Goal: Task Accomplishment & Management: Use online tool/utility

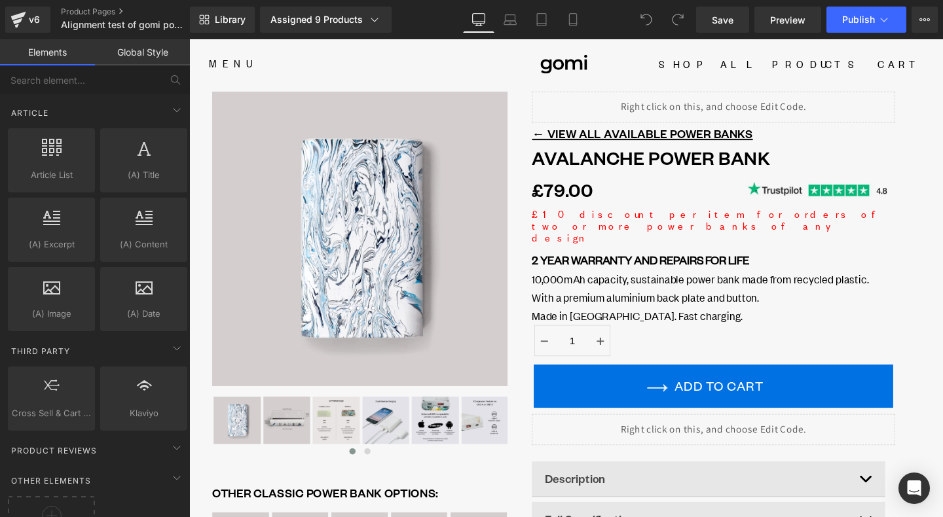
scroll to position [2536, 0]
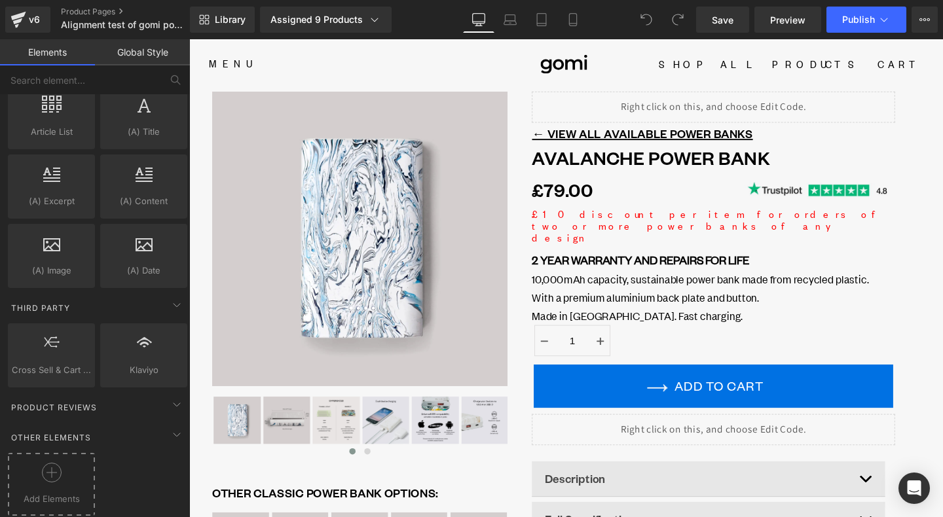
click at [64, 470] on div at bounding box center [51, 477] width 81 height 29
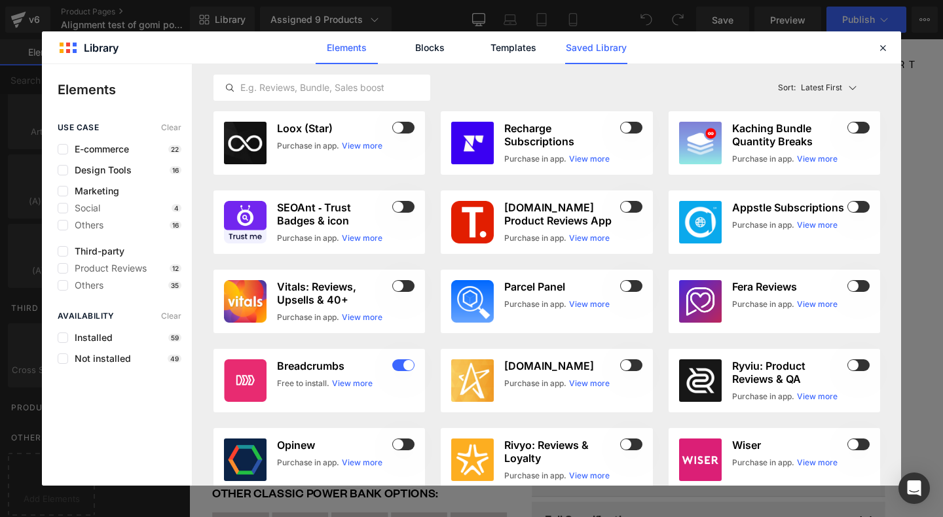
click at [625, 56] on link "Saved Library" at bounding box center [596, 47] width 62 height 33
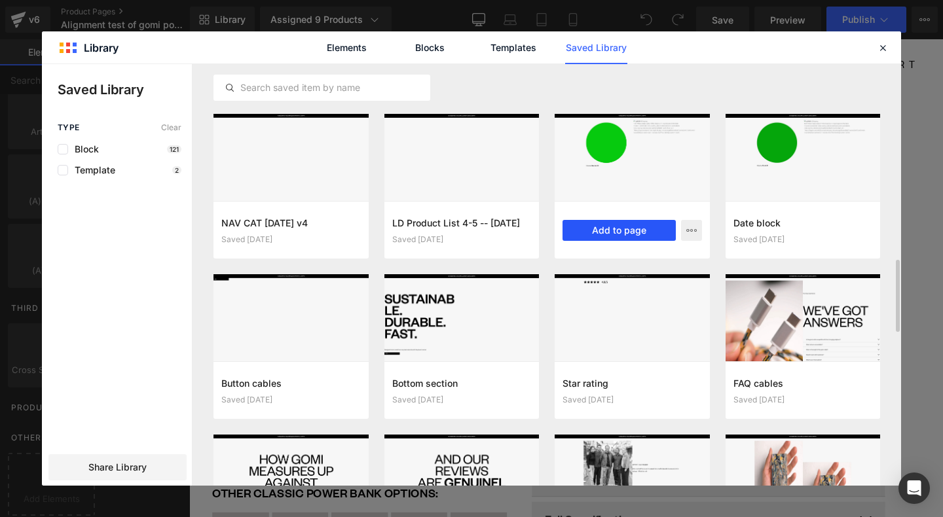
scroll to position [1118, 0]
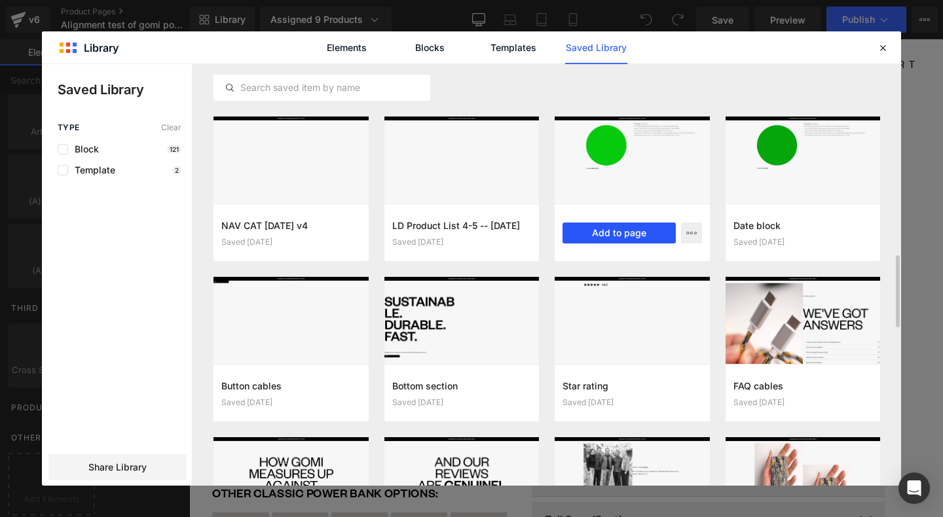
click at [637, 229] on button "Add to page" at bounding box center [619, 233] width 113 height 21
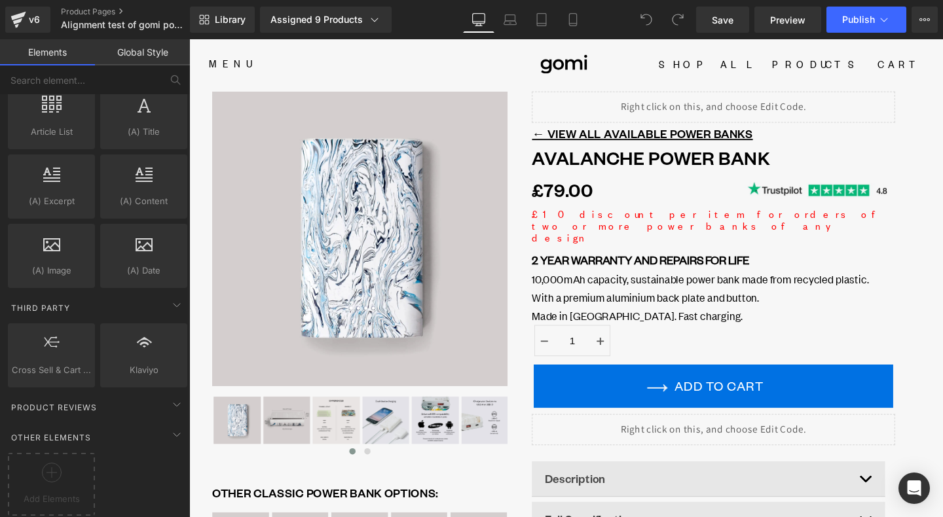
scroll to position [300, 0]
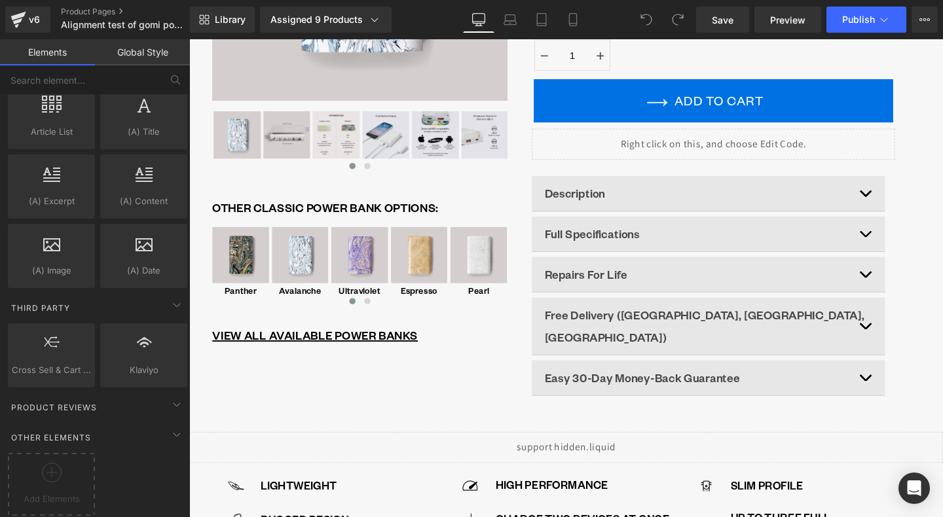
click at [660, 318] on p "Free Delivery ([GEOGRAPHIC_DATA], [GEOGRAPHIC_DATA], [GEOGRAPHIC_DATA])" at bounding box center [732, 341] width 339 height 47
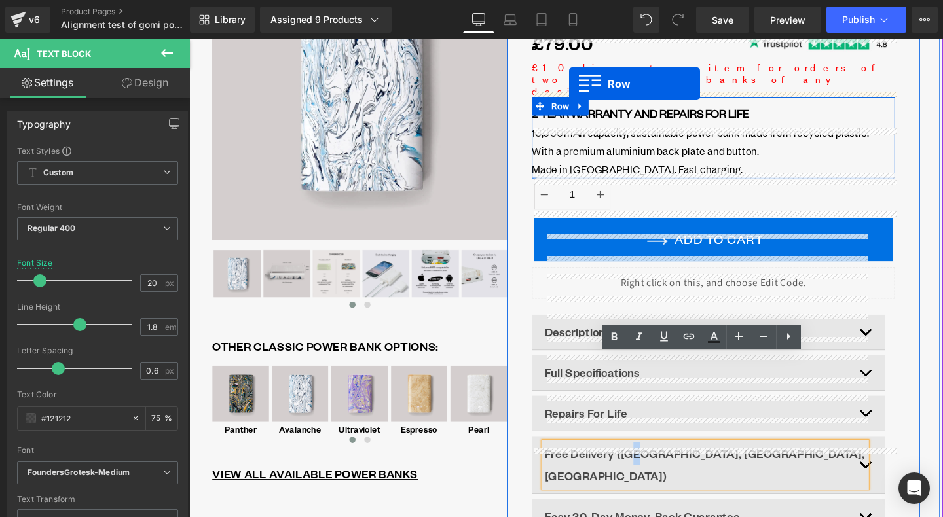
scroll to position [141, 0]
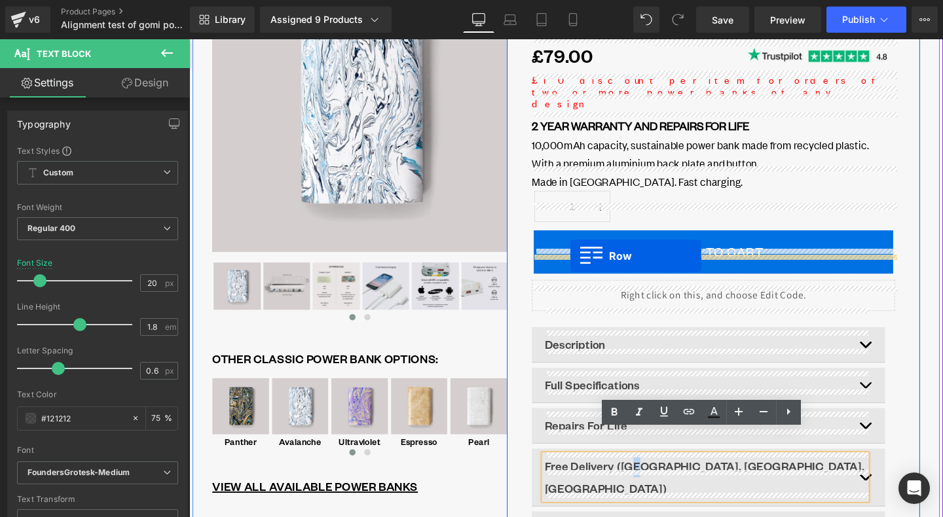
drag, startPoint x: 197, startPoint y: 117, endPoint x: 590, endPoint y: 267, distance: 420.9
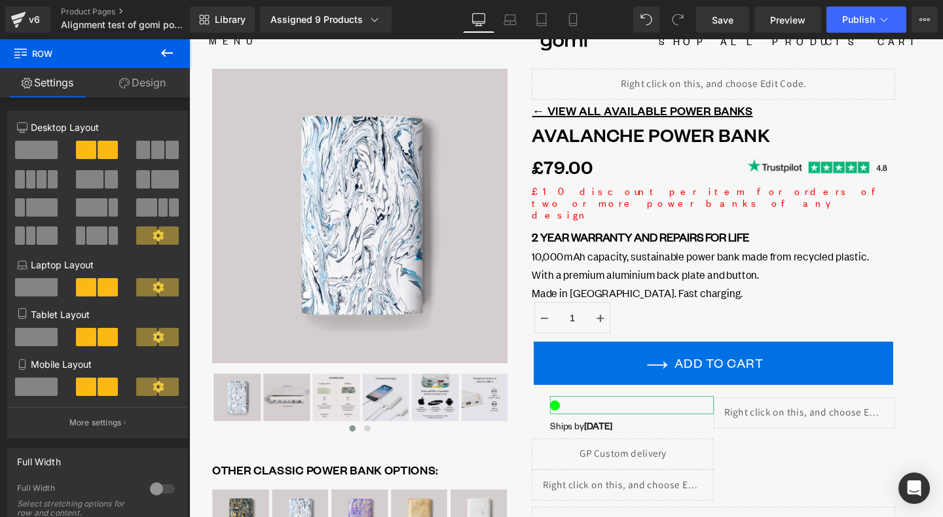
scroll to position [0, 0]
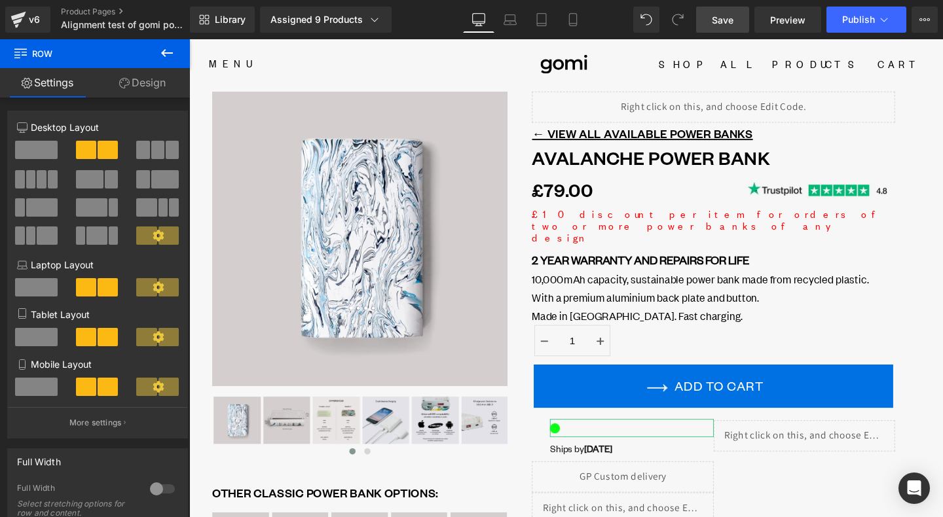
click at [727, 29] on link "Save" at bounding box center [722, 20] width 53 height 26
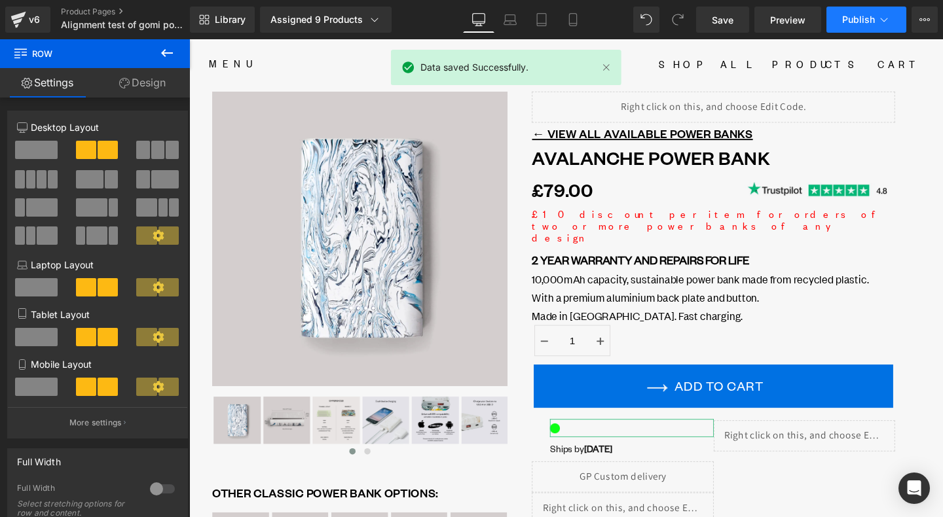
click at [867, 28] on button "Publish" at bounding box center [867, 20] width 80 height 26
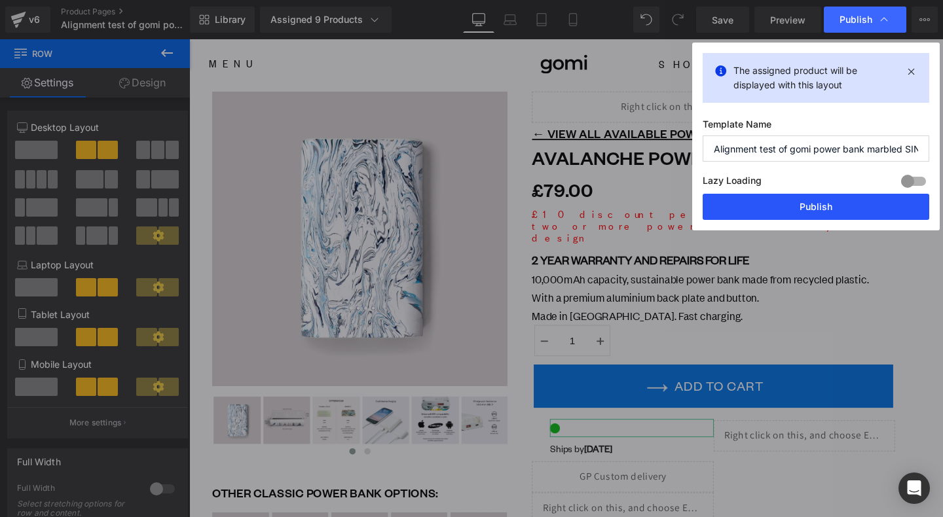
click at [816, 216] on button "Publish" at bounding box center [816, 207] width 227 height 26
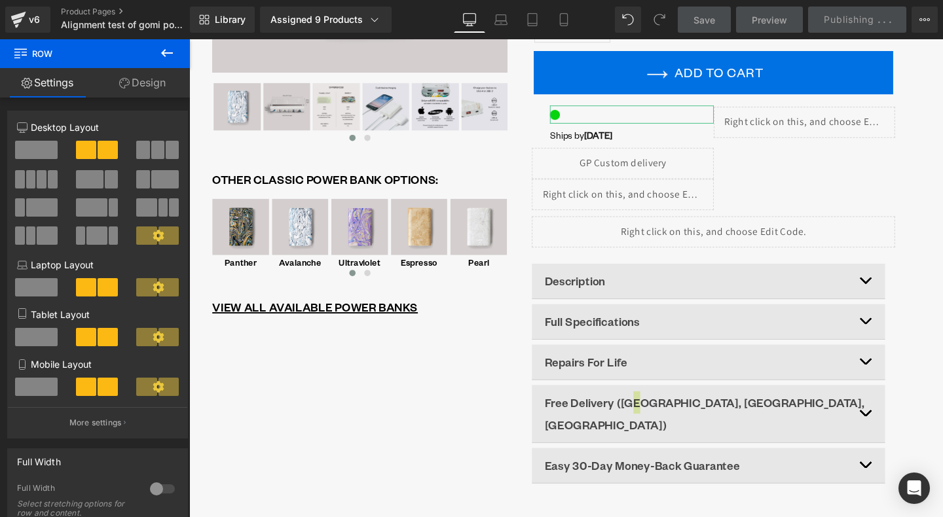
scroll to position [409, 0]
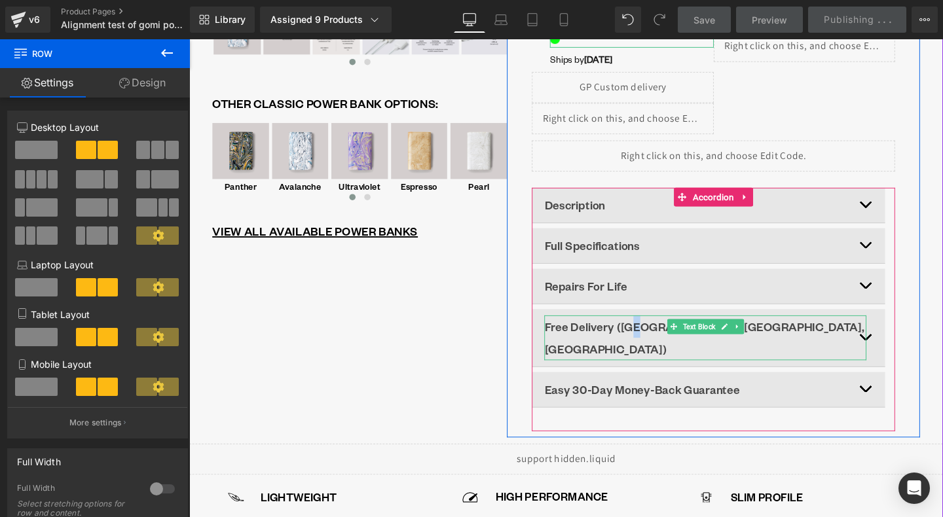
click at [671, 330] on p "Free Delivery ([GEOGRAPHIC_DATA], [GEOGRAPHIC_DATA], [GEOGRAPHIC_DATA])" at bounding box center [732, 353] width 339 height 47
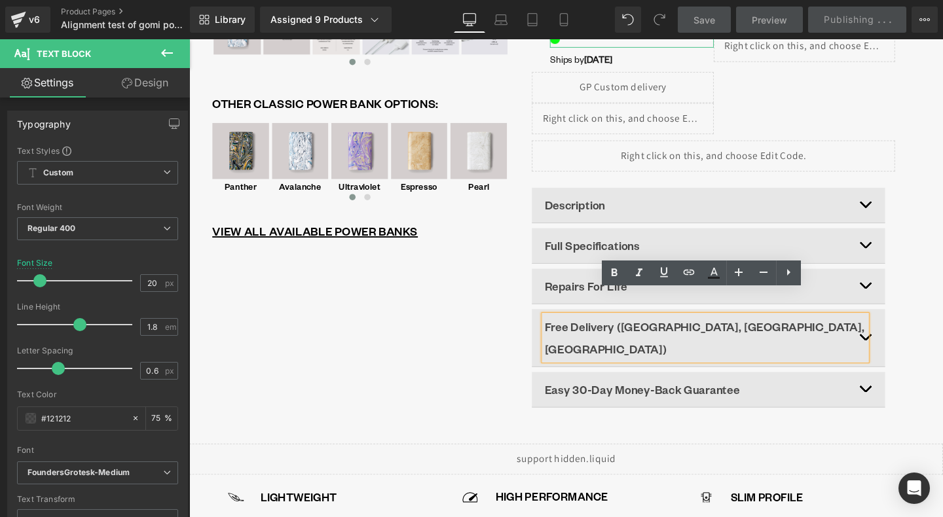
click at [544, 332] on div "Liquid ← VIEW ALL AVAILABLE POWER BANKS Text Block Avalanche Power Bank (P) Tit…" at bounding box center [740, 68] width 434 height 767
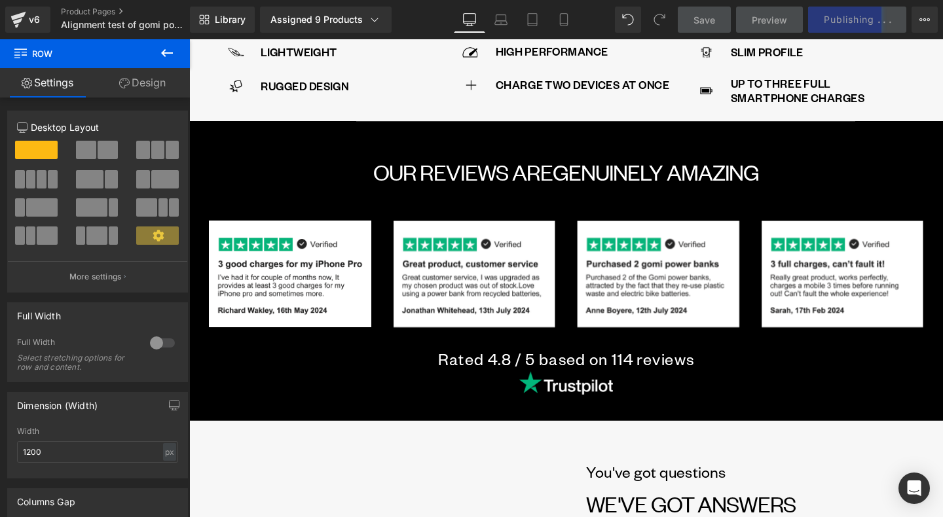
scroll to position [896, 0]
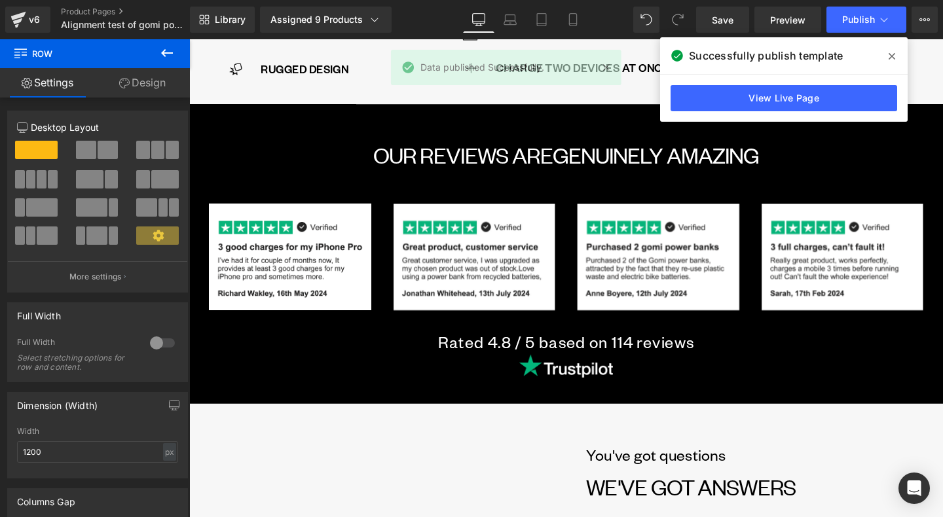
click at [889, 54] on icon at bounding box center [892, 56] width 7 height 10
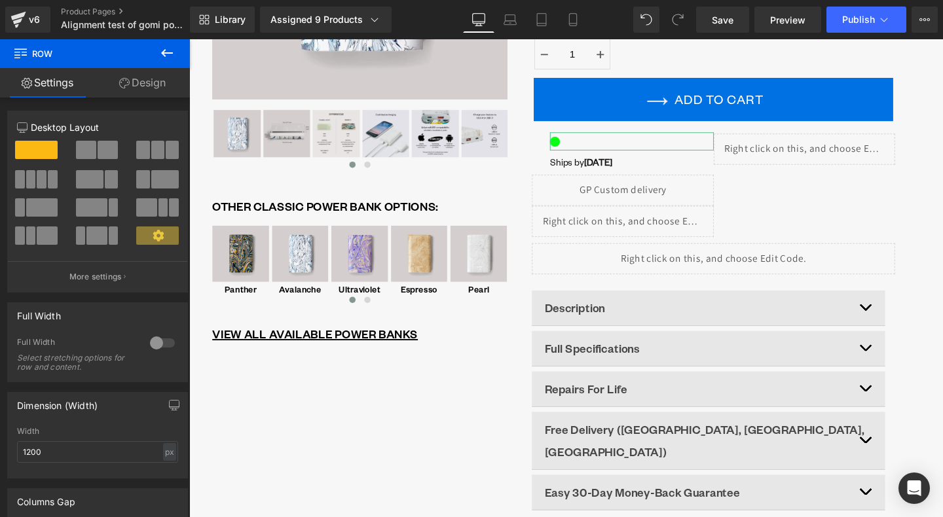
scroll to position [0, 0]
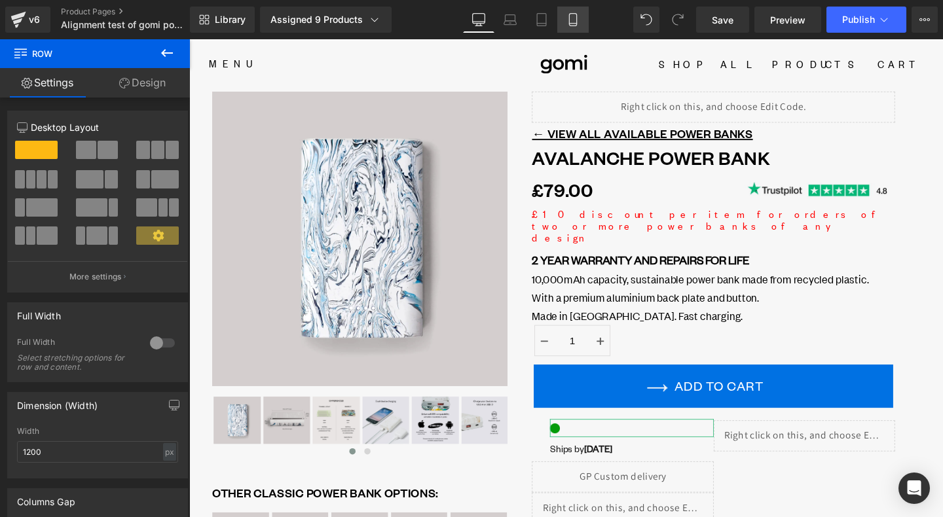
click at [575, 28] on link "Mobile" at bounding box center [572, 20] width 31 height 26
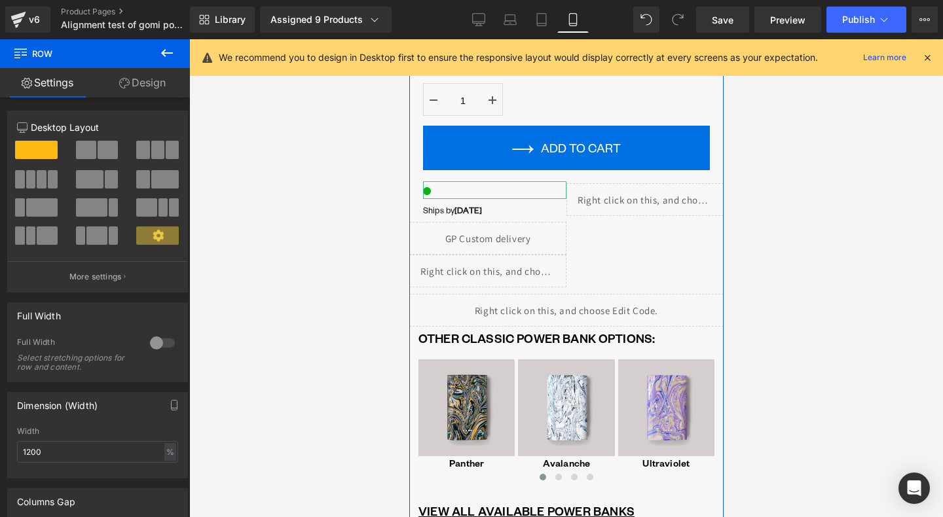
scroll to position [624, 0]
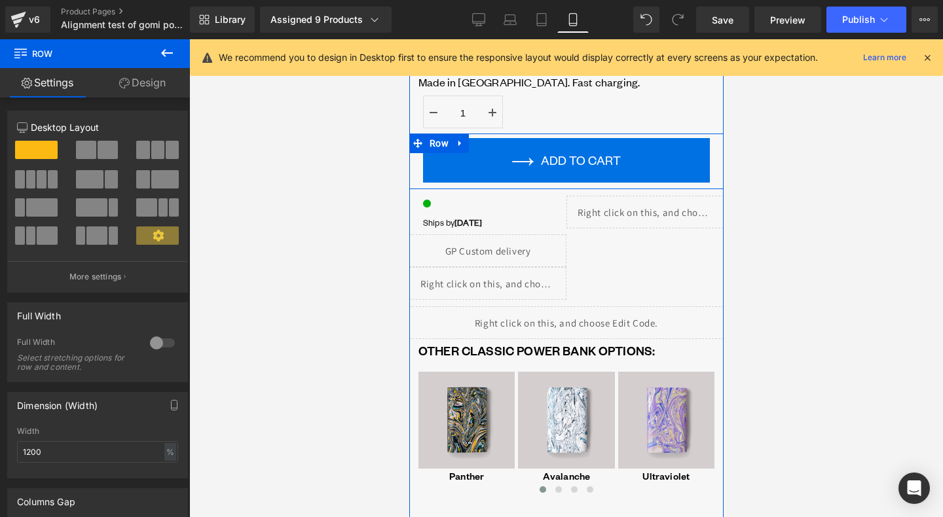
click at [419, 161] on div "ADD TO CART (P) Cart Button" at bounding box center [566, 158] width 314 height 49
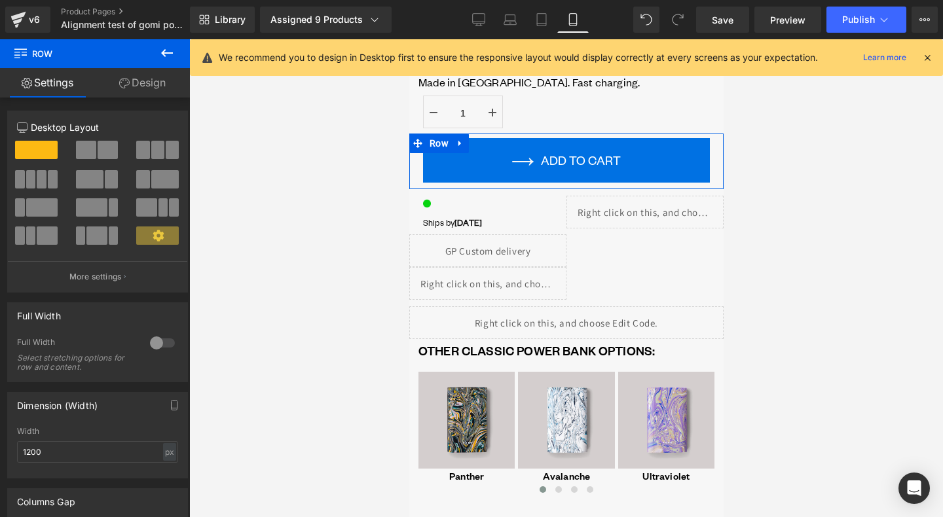
click at [156, 88] on link "Design" at bounding box center [142, 82] width 95 height 29
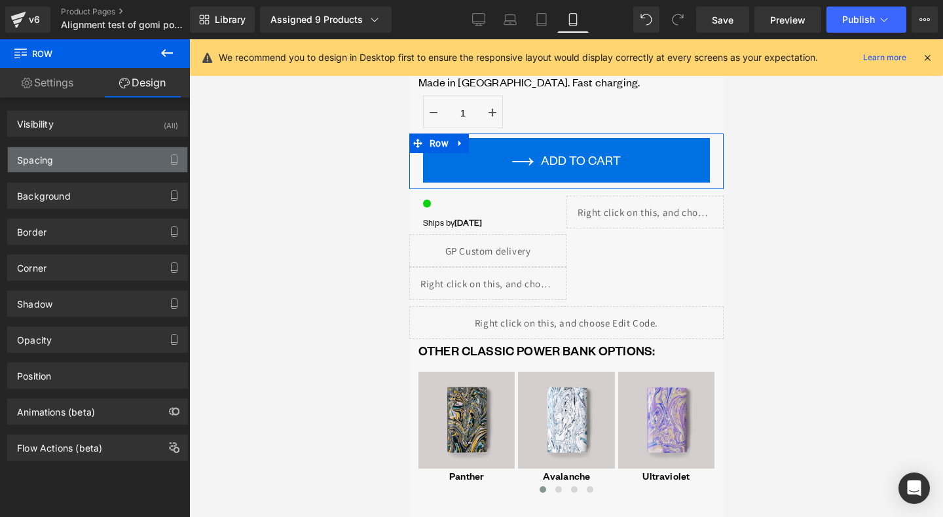
click at [96, 168] on div "Spacing" at bounding box center [97, 159] width 179 height 25
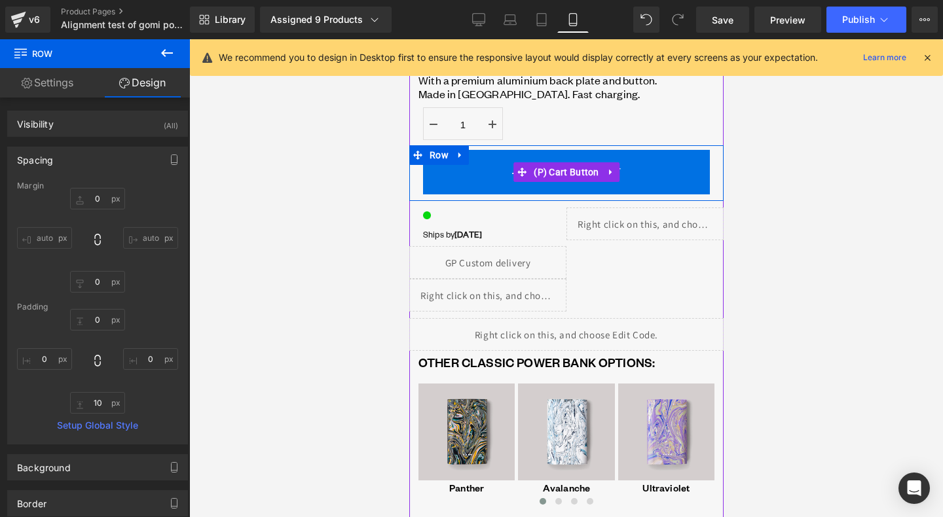
scroll to position [546, 0]
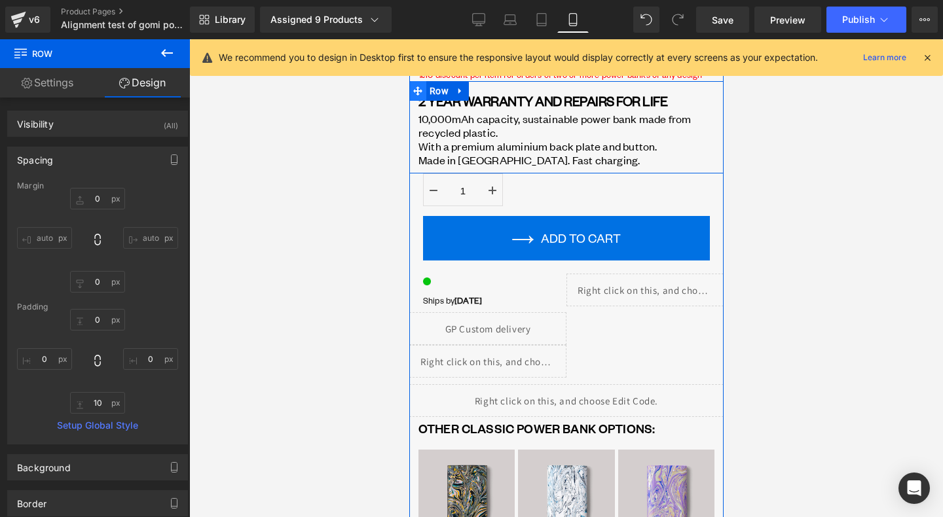
click at [421, 86] on icon at bounding box center [417, 91] width 9 height 10
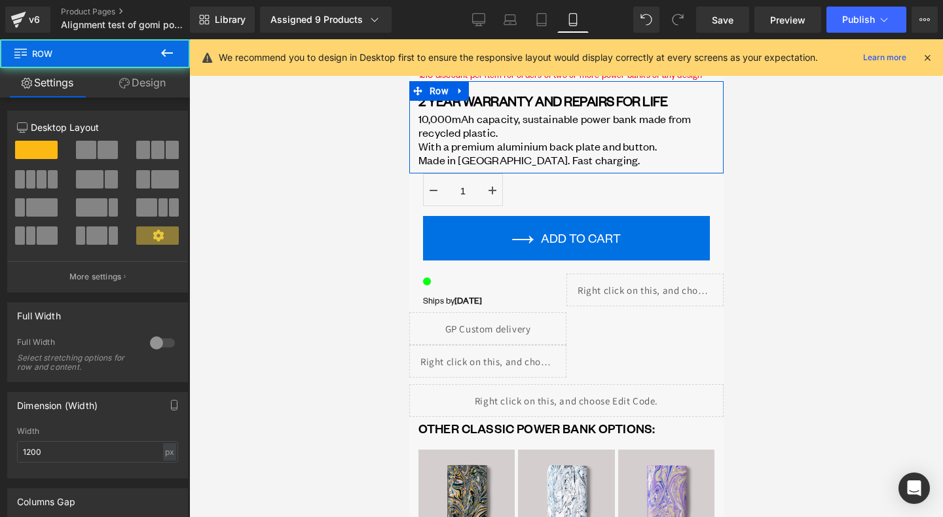
click at [176, 87] on link "Design" at bounding box center [142, 82] width 95 height 29
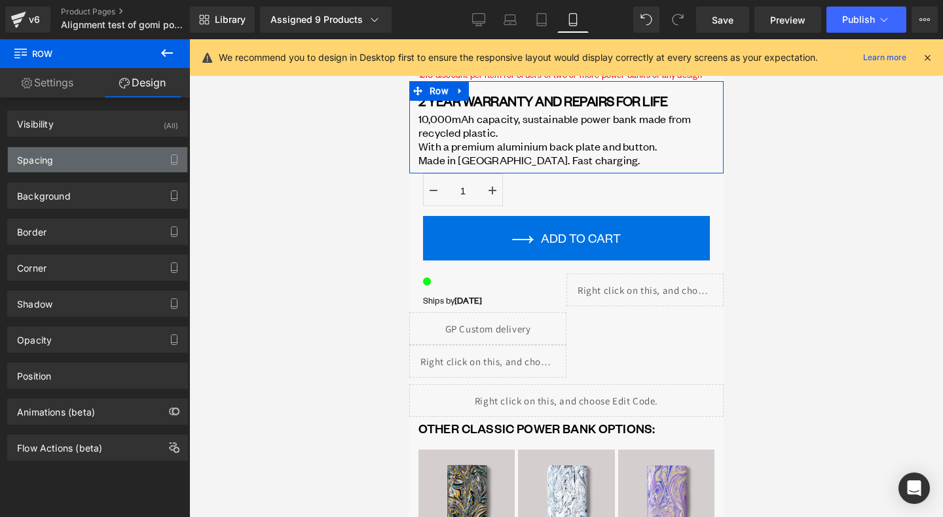
click at [133, 159] on div "Spacing" at bounding box center [97, 159] width 179 height 25
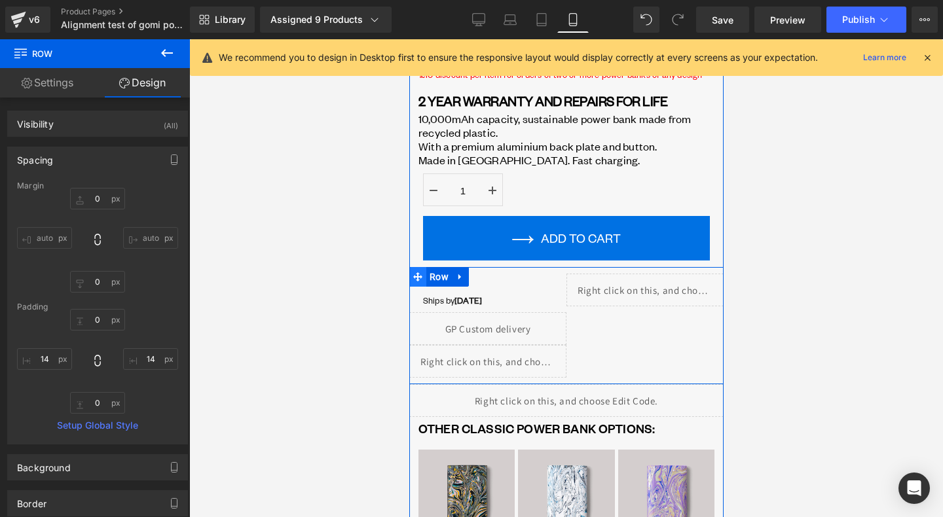
click at [419, 282] on span at bounding box center [417, 277] width 17 height 20
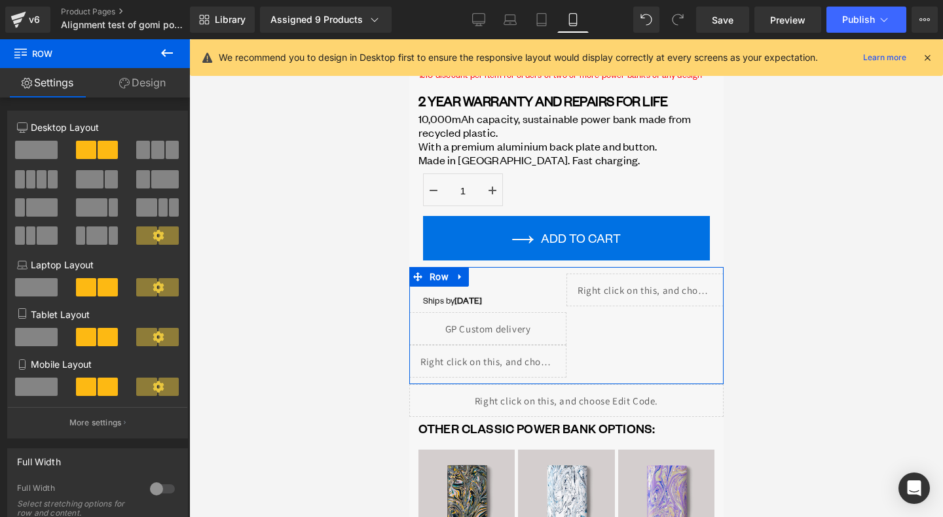
click at [156, 89] on link "Design" at bounding box center [142, 82] width 95 height 29
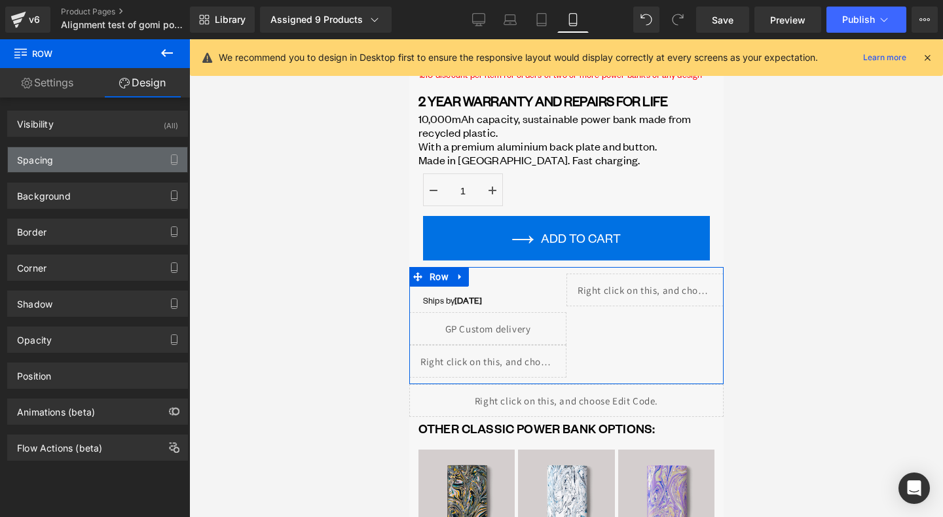
click at [89, 164] on div "Spacing" at bounding box center [97, 159] width 179 height 25
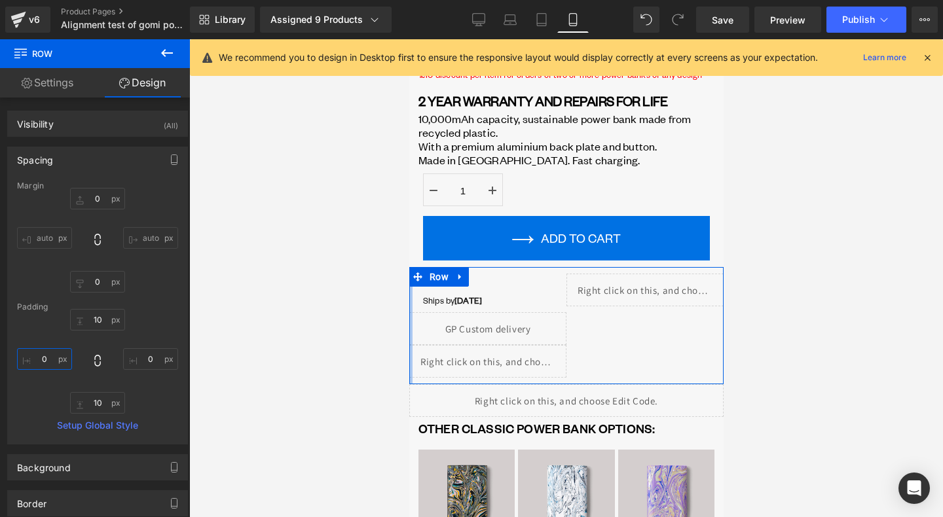
click at [45, 352] on input "text" at bounding box center [44, 359] width 55 height 22
type input "14"
click at [144, 363] on input "text" at bounding box center [150, 359] width 55 height 22
type input "14"
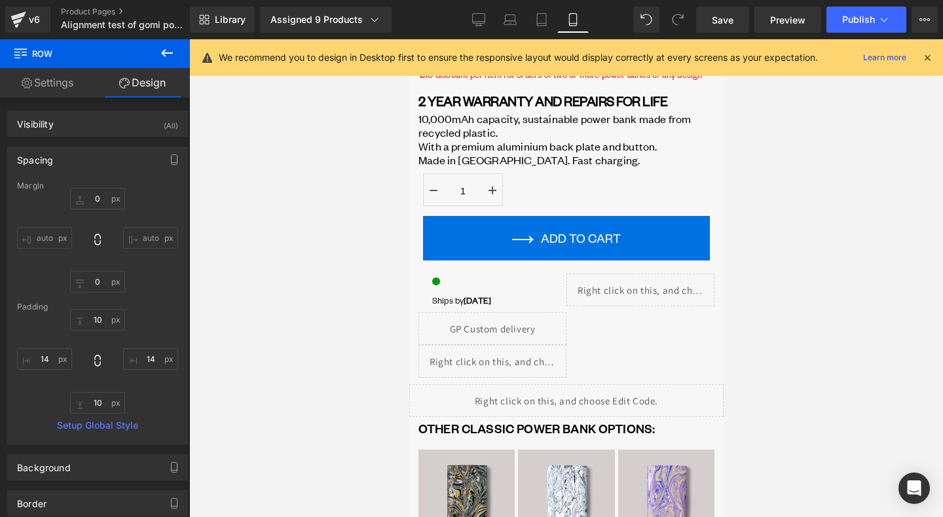
click at [255, 352] on div at bounding box center [566, 278] width 754 height 478
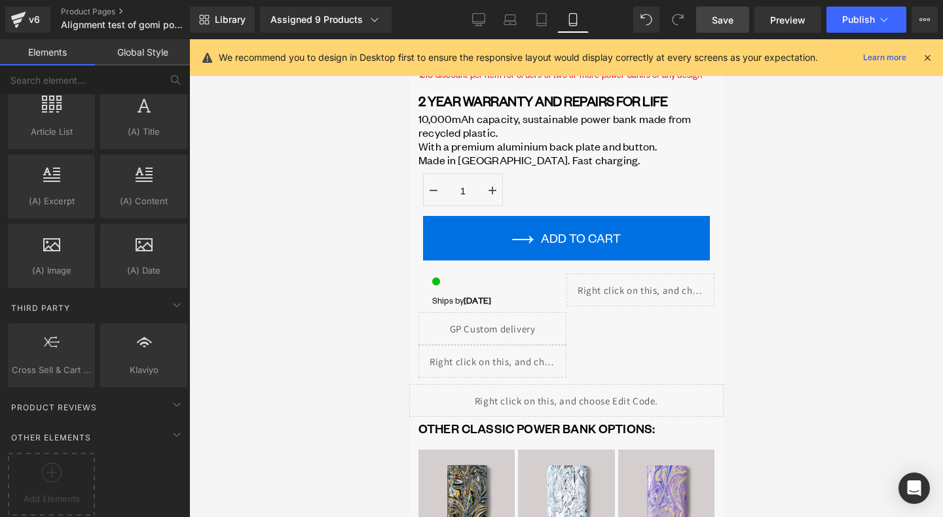
drag, startPoint x: 731, startPoint y: 23, endPoint x: 301, endPoint y: 263, distance: 493.0
click at [731, 23] on span "Save" at bounding box center [723, 20] width 22 height 14
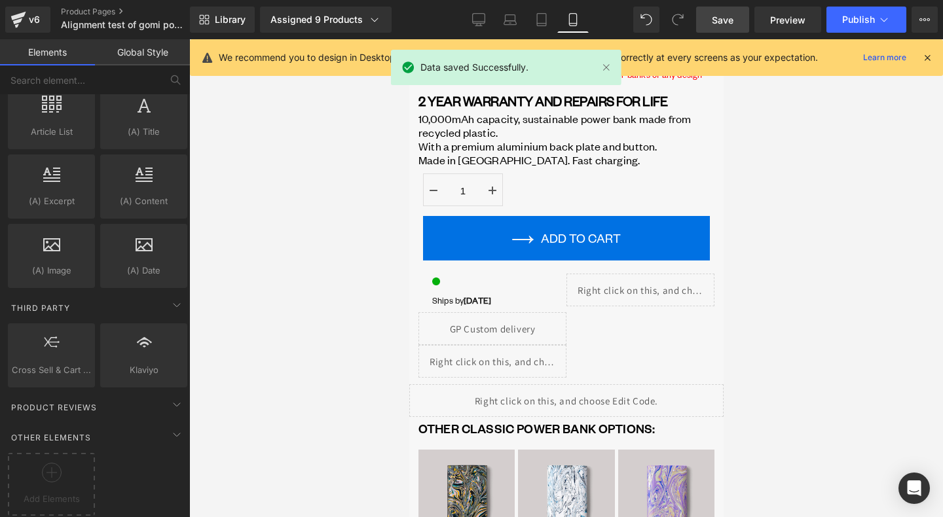
click at [385, 177] on div at bounding box center [566, 278] width 754 height 478
click at [850, 30] on button "Publish" at bounding box center [867, 20] width 80 height 26
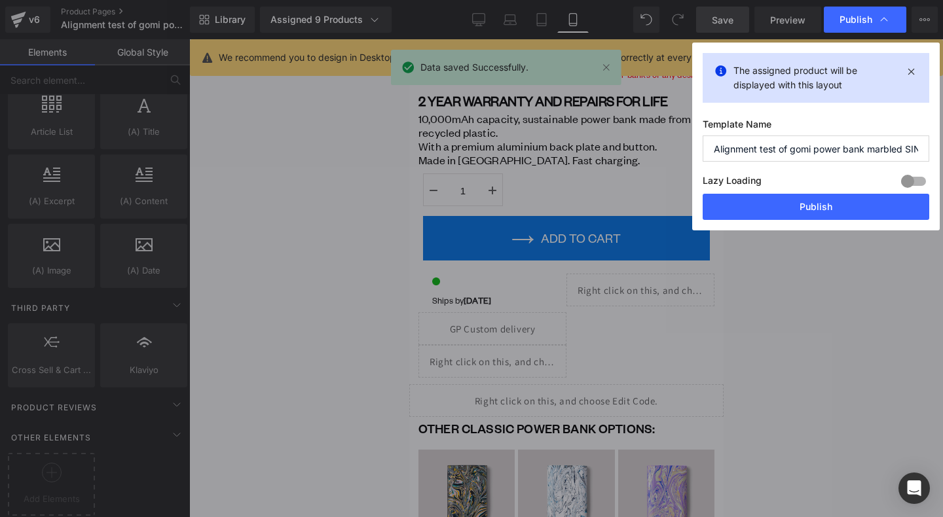
click at [857, 209] on button "Publish" at bounding box center [816, 207] width 227 height 26
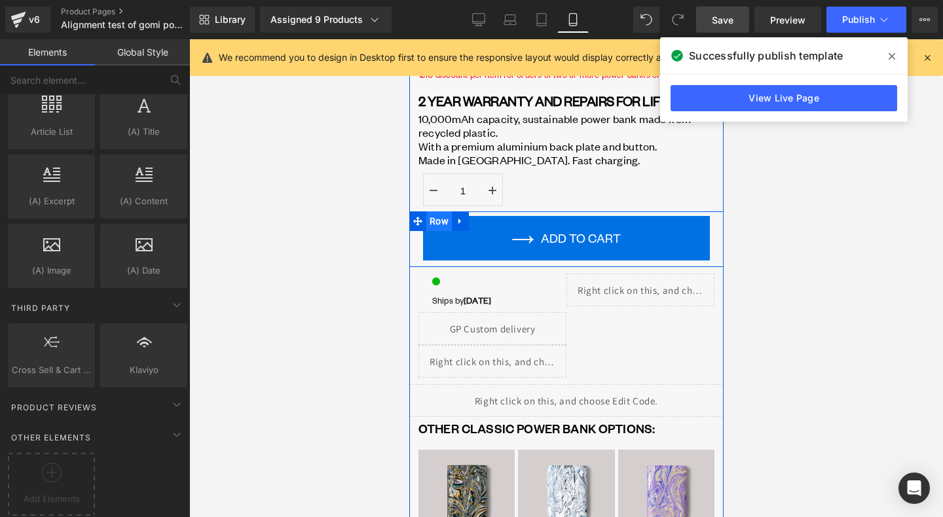
click at [442, 225] on span "Row" at bounding box center [439, 222] width 26 height 20
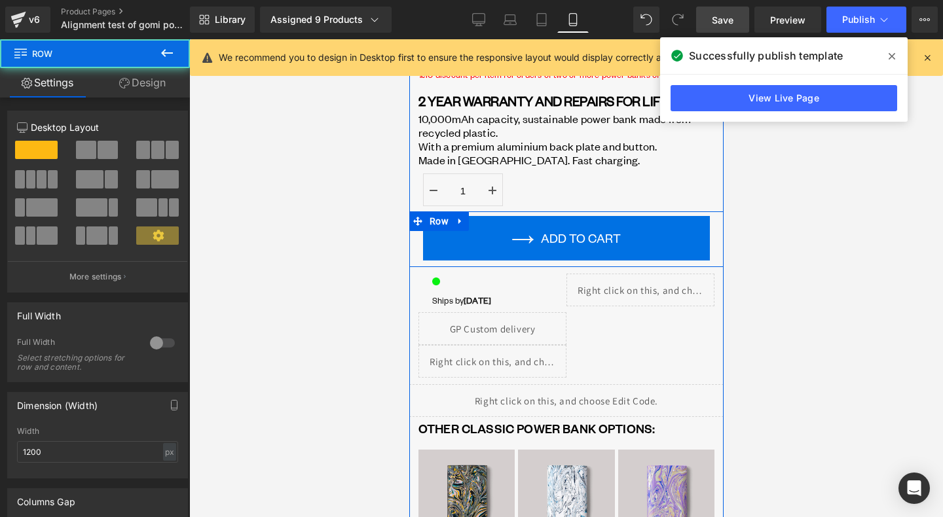
click at [542, 232] on span "(P) Cart Button" at bounding box center [566, 239] width 58 height 16
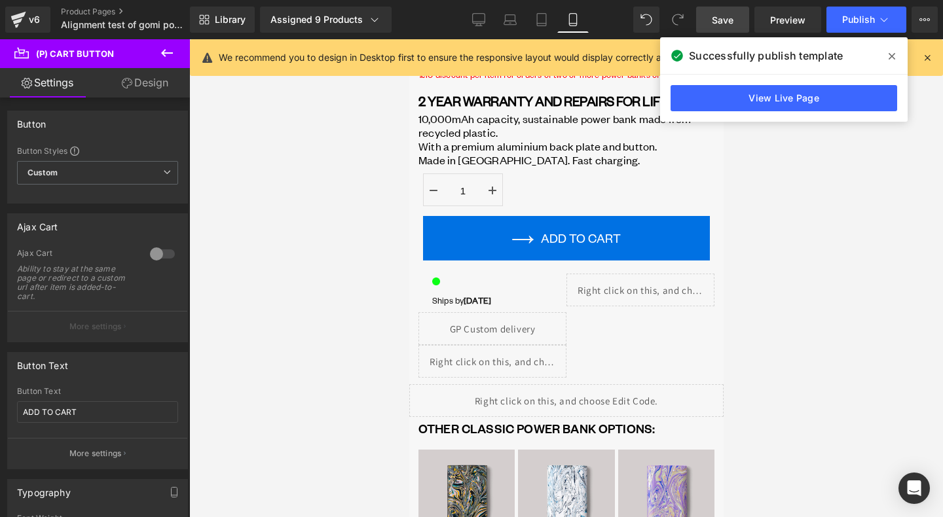
click at [143, 85] on link "Design" at bounding box center [145, 82] width 95 height 29
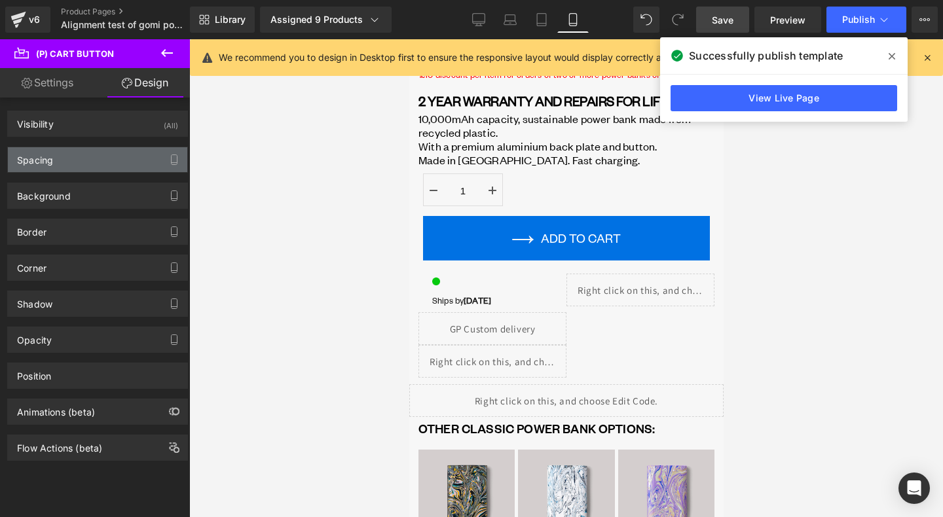
click at [105, 162] on div "Spacing" at bounding box center [97, 159] width 179 height 25
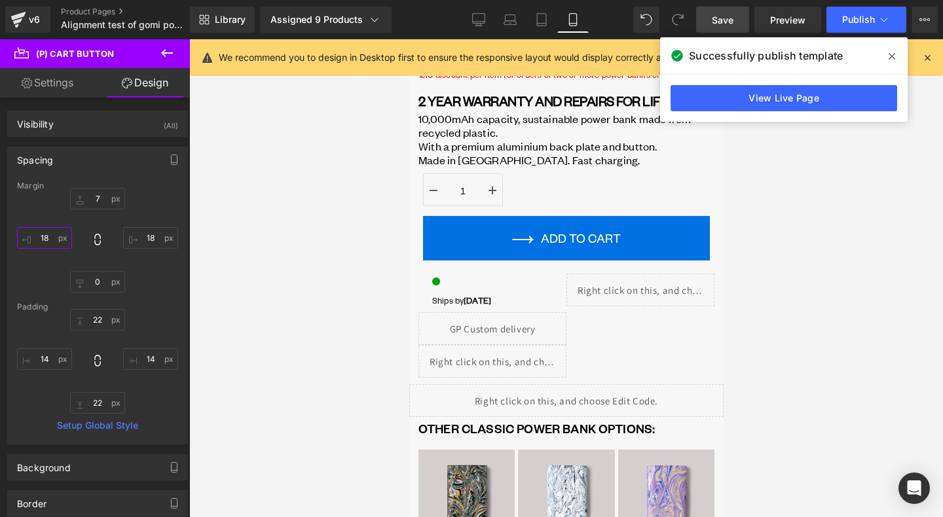
click at [46, 239] on input "text" at bounding box center [44, 238] width 55 height 22
type input "14"
click at [151, 238] on input "text" at bounding box center [150, 238] width 55 height 22
type input "14"
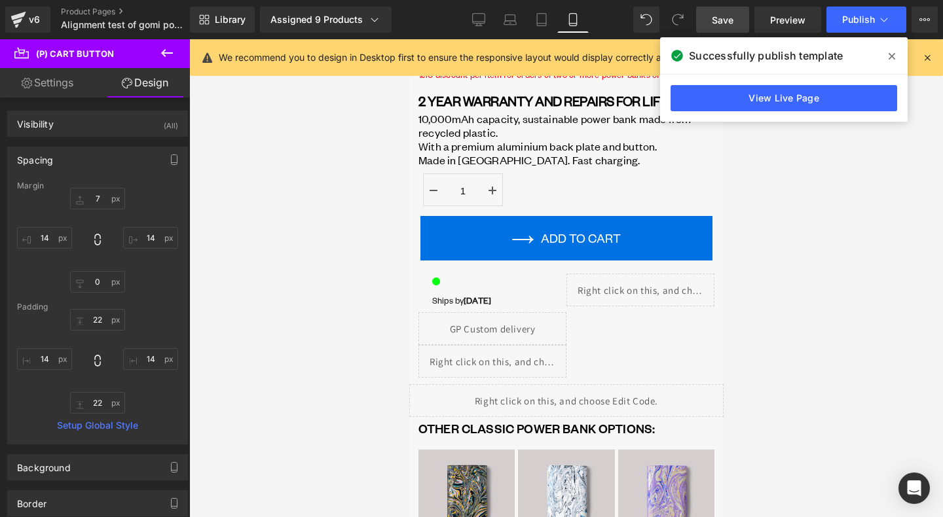
click at [303, 256] on div at bounding box center [566, 278] width 754 height 478
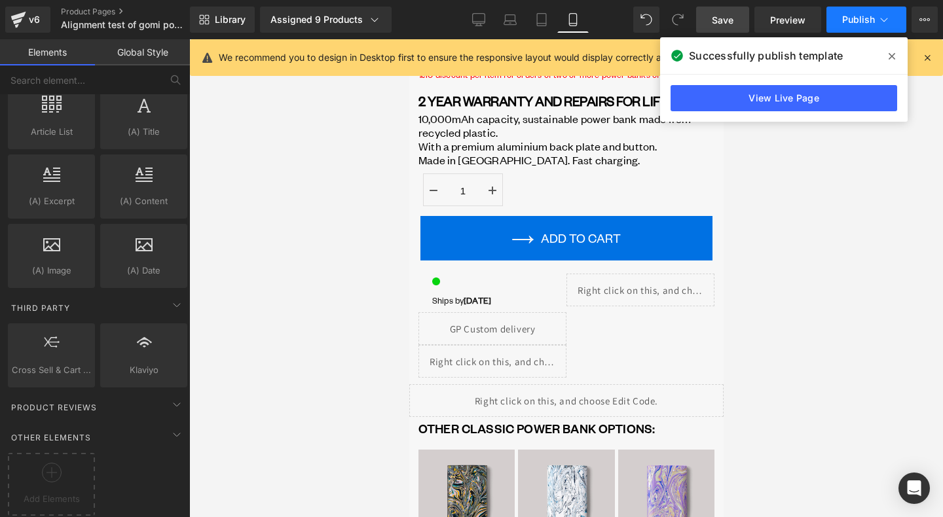
click at [865, 27] on button "Publish" at bounding box center [867, 20] width 80 height 26
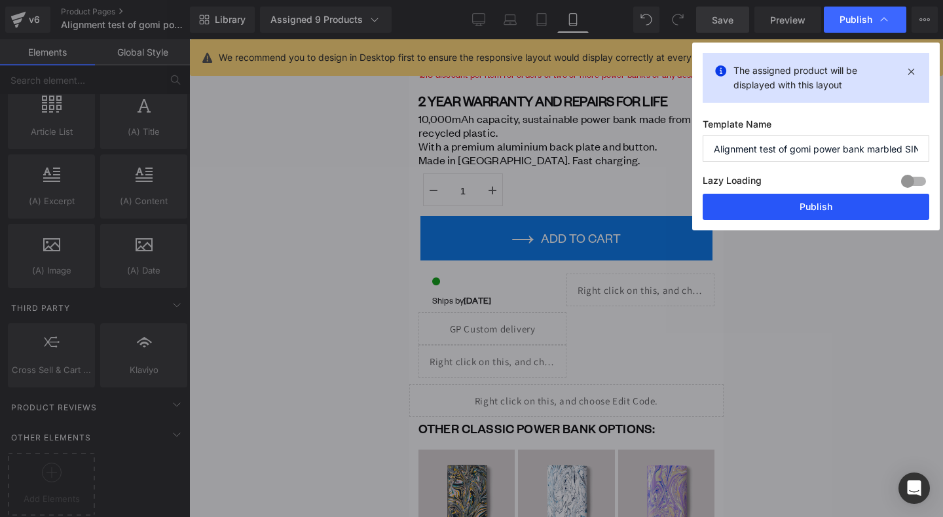
click at [835, 204] on button "Publish" at bounding box center [816, 207] width 227 height 26
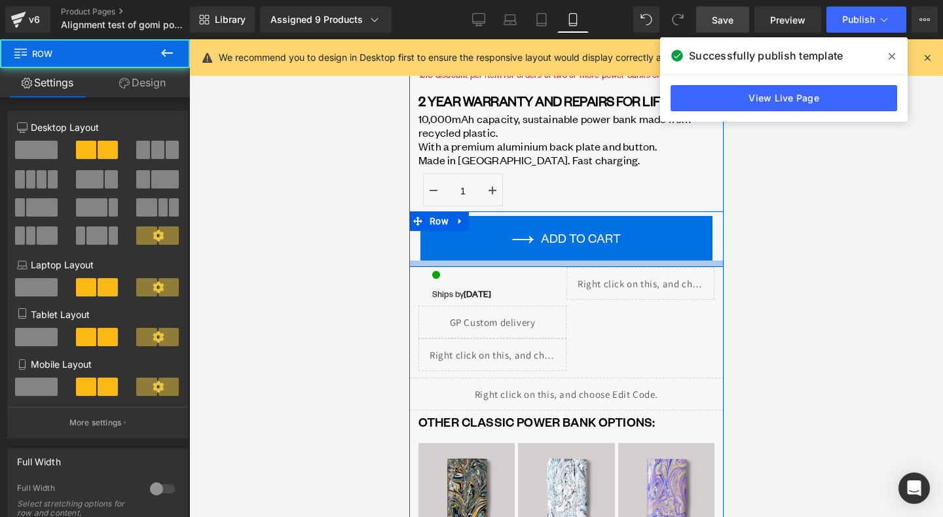
drag, startPoint x: 558, startPoint y: 271, endPoint x: 558, endPoint y: 263, distance: 8.5
click at [558, 263] on div "Liquid ← VIEW ALL AVAILABLE POWER BANKS Text Block Avalanche Power Bank (P) Tit…" at bounding box center [566, 192] width 314 height 1292
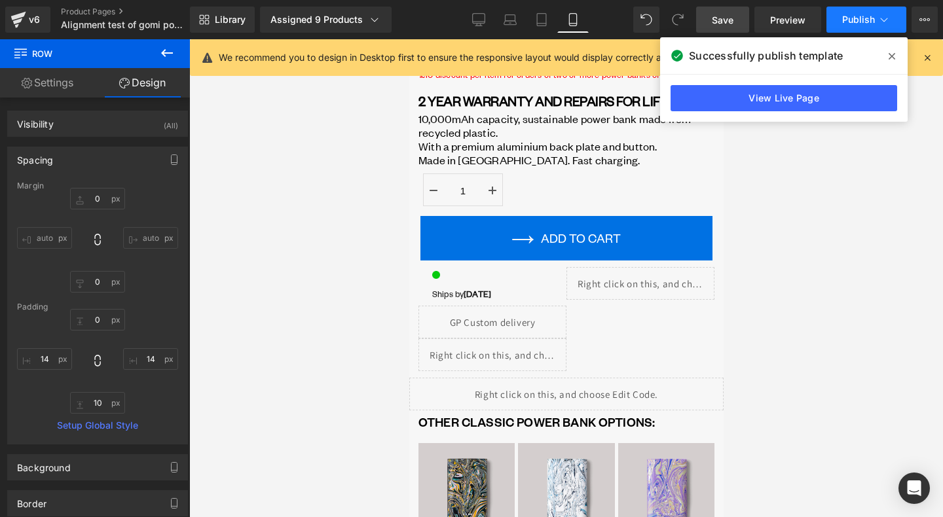
click at [854, 29] on button "Publish" at bounding box center [867, 20] width 80 height 26
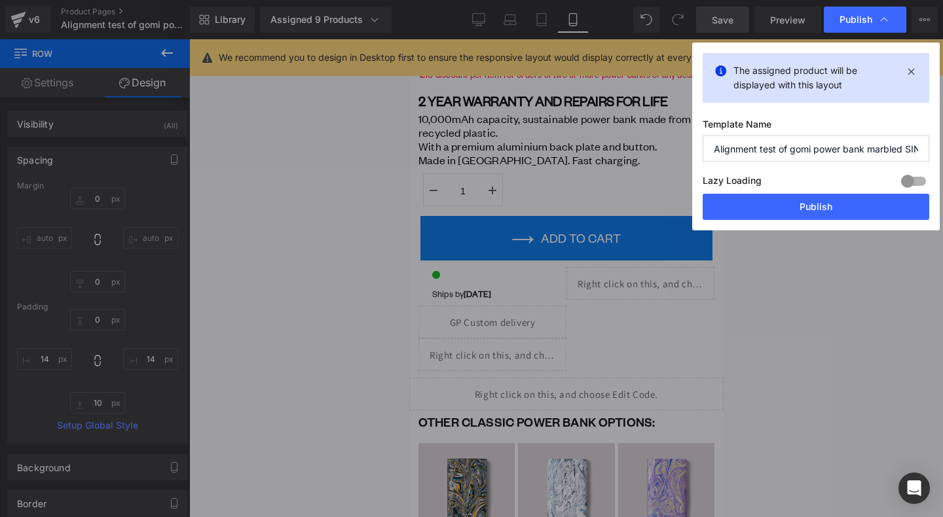
click at [818, 189] on div "Lazy Loading Build Upgrade plan to unlock" at bounding box center [816, 183] width 227 height 22
click at [825, 207] on button "Publish" at bounding box center [816, 207] width 227 height 26
